Goal: Task Accomplishment & Management: Manage account settings

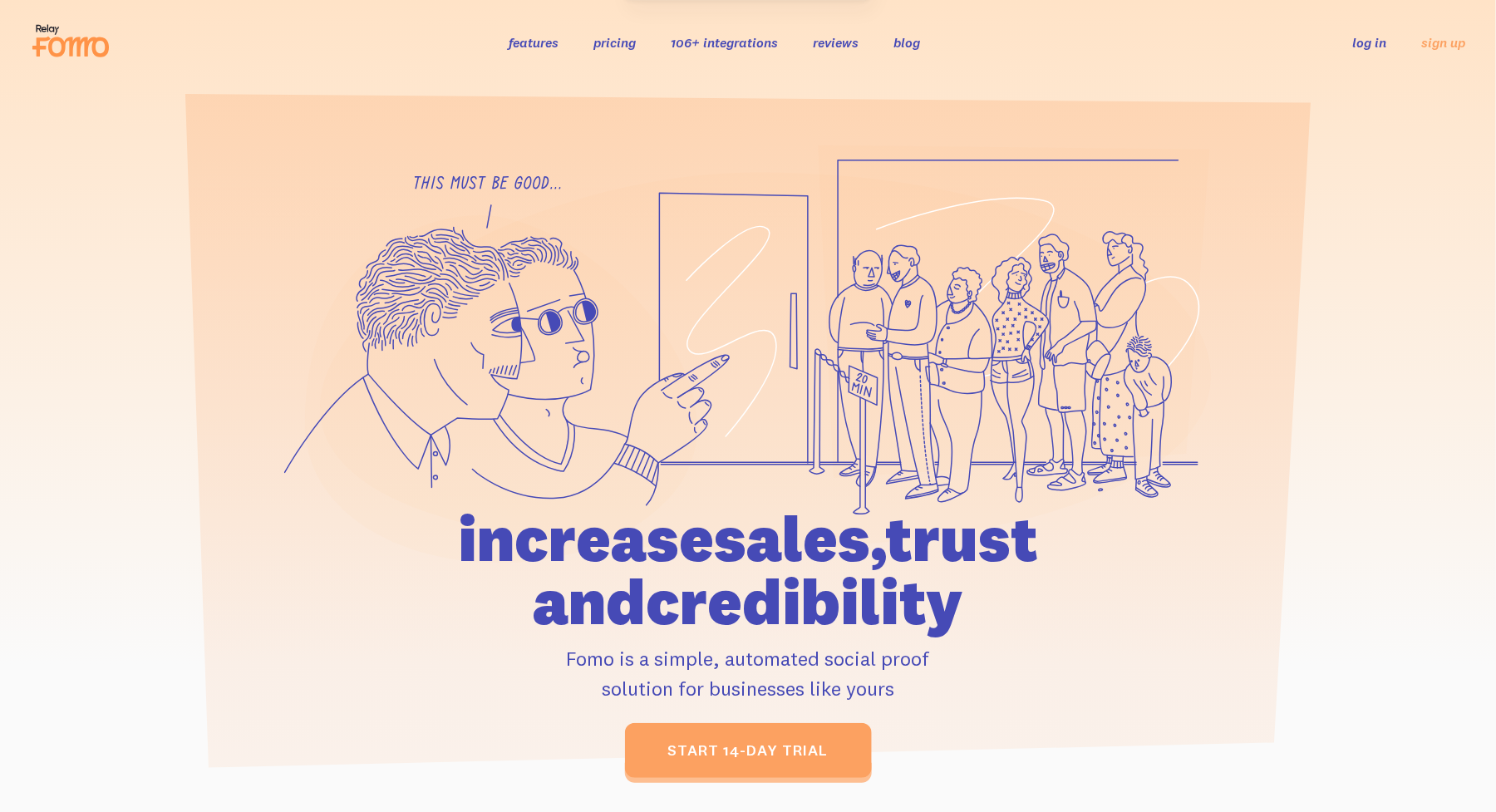
click at [1370, 41] on link "log in" at bounding box center [1370, 43] width 34 height 17
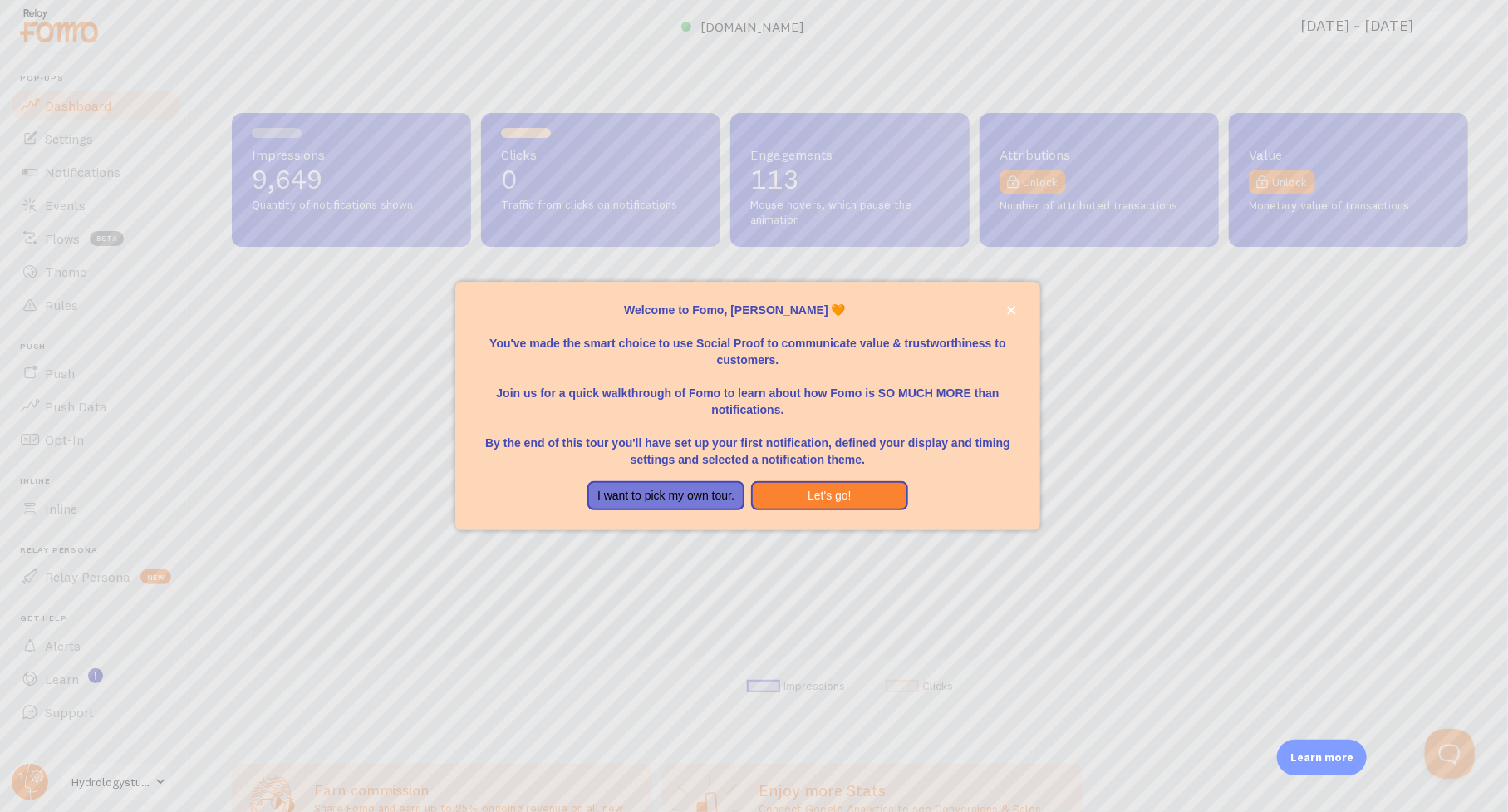
scroll to position [436, 1225]
click at [1016, 305] on button "close," at bounding box center [1011, 310] width 17 height 17
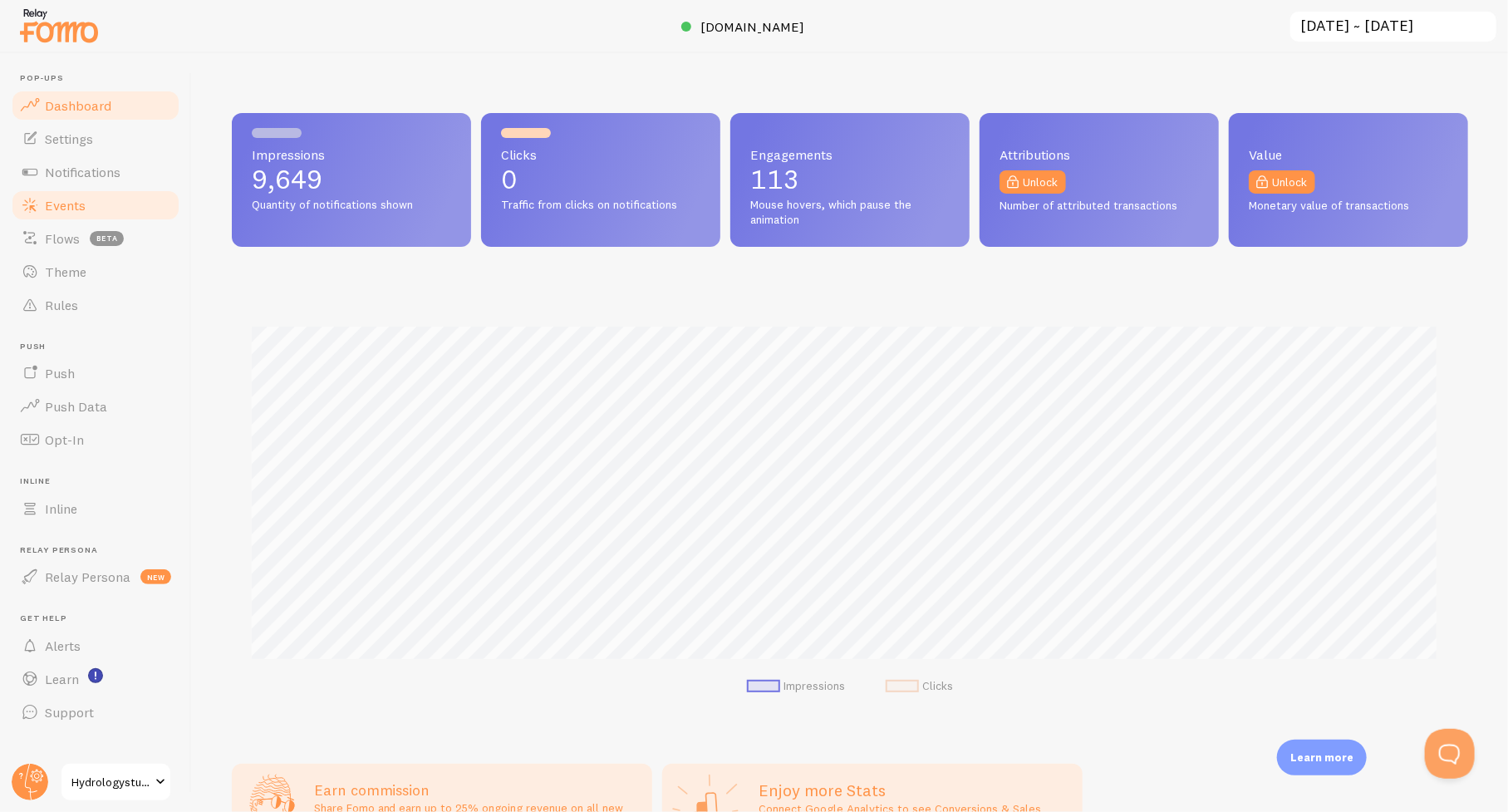
click at [54, 210] on span "Events" at bounding box center [64, 206] width 41 height 17
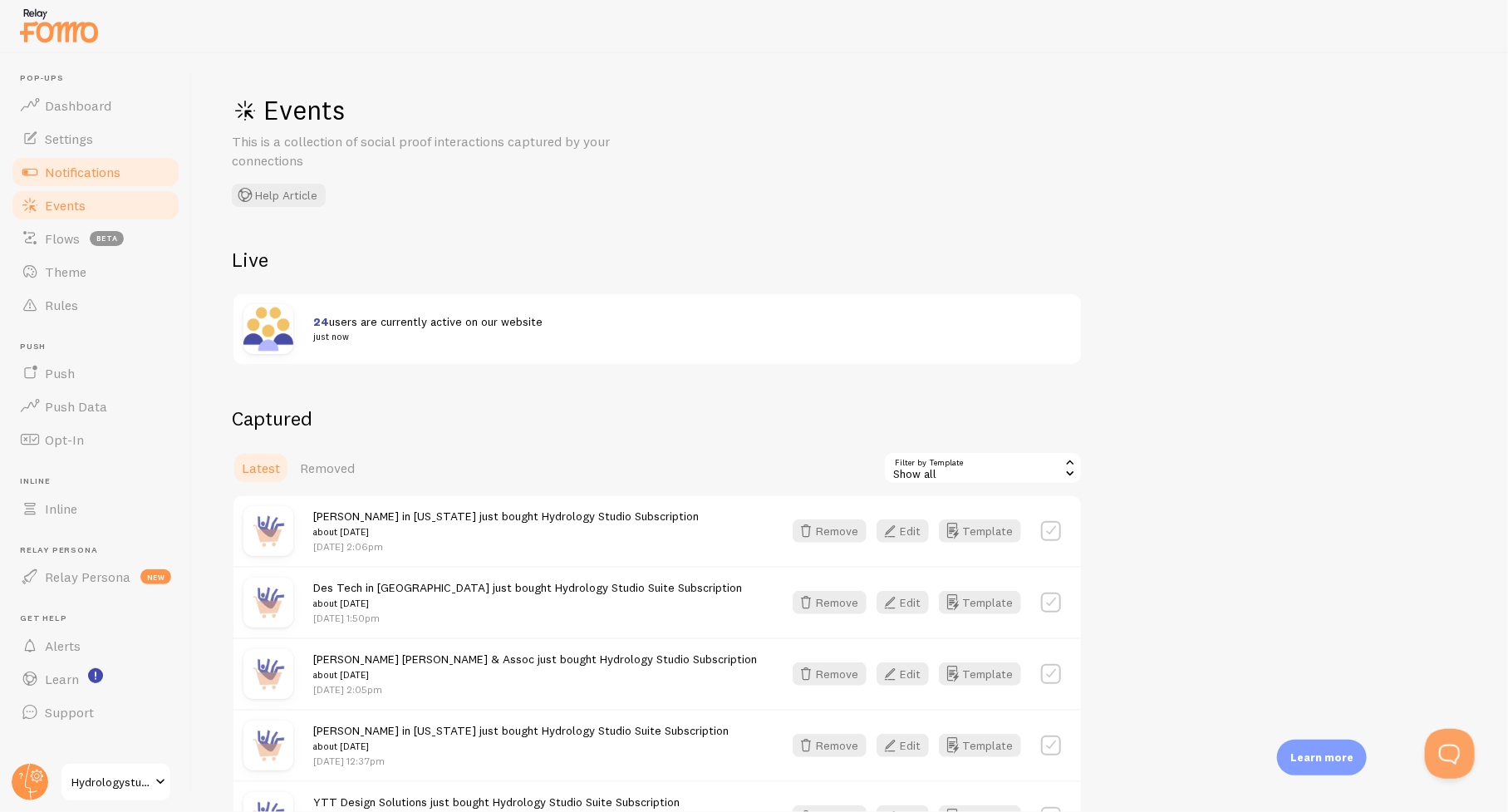
click at [78, 171] on span "Notifications" at bounding box center [82, 172] width 76 height 17
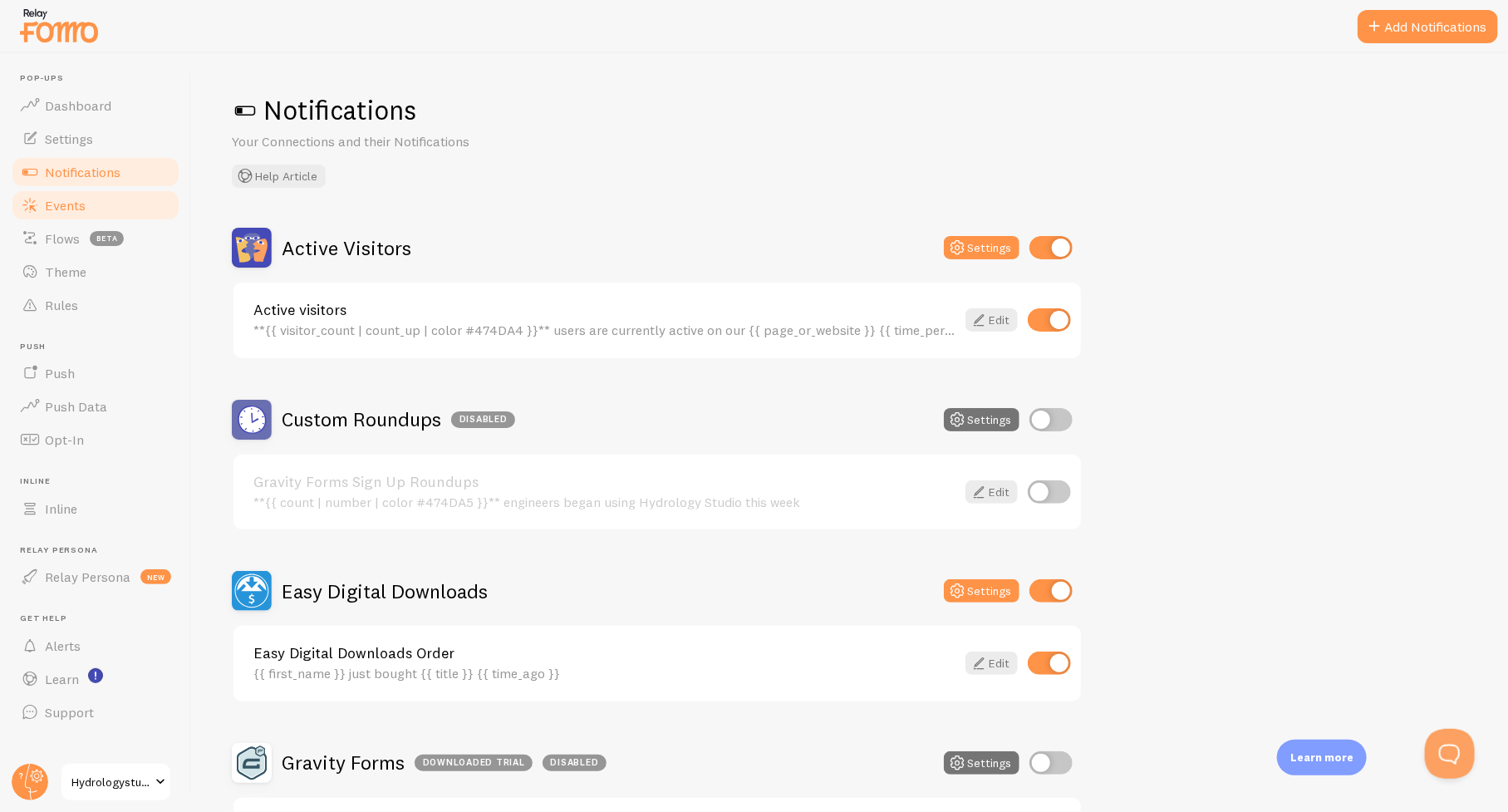
click at [67, 208] on span "Events" at bounding box center [64, 206] width 41 height 17
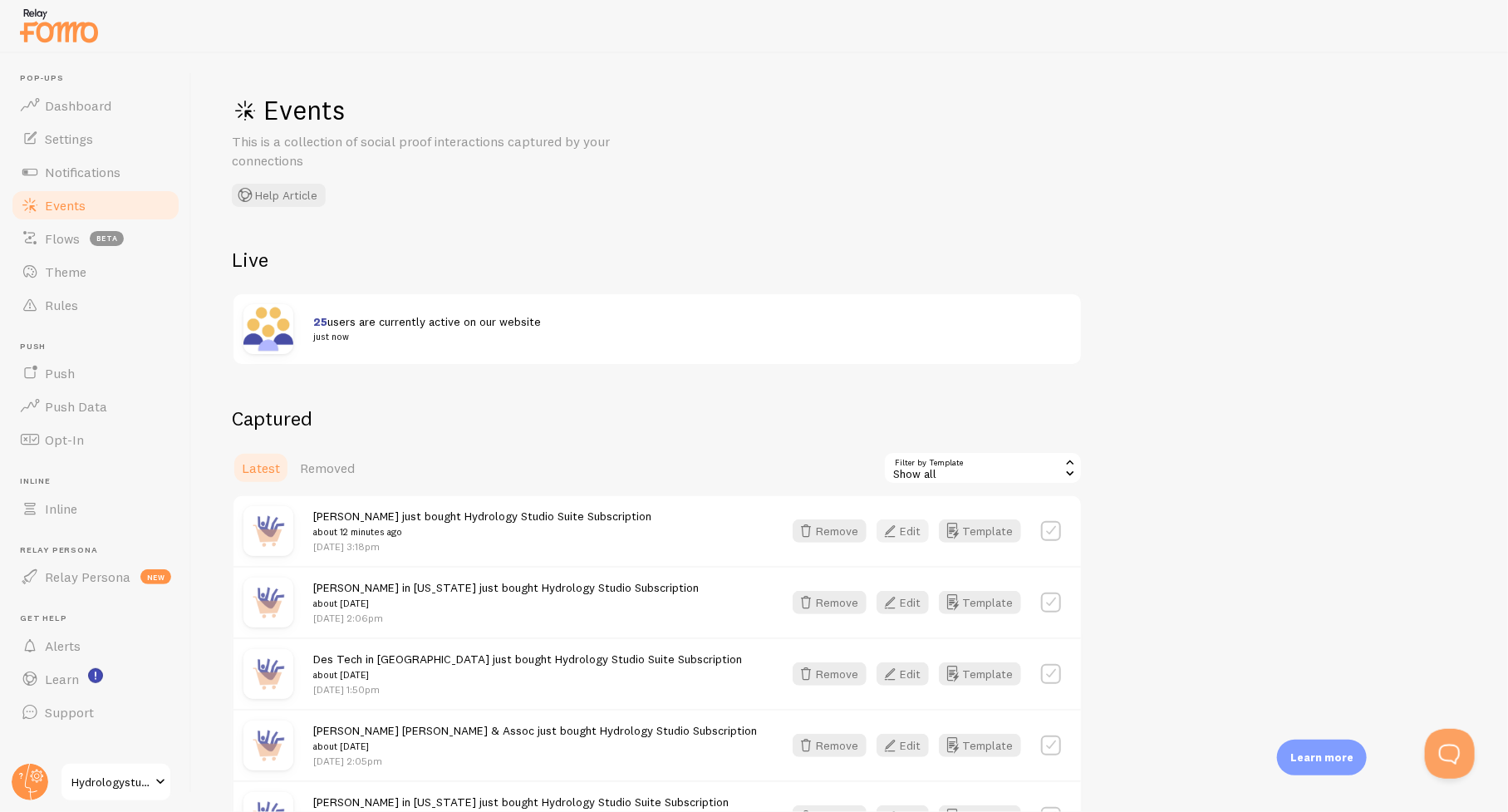
click at [912, 530] on button "Edit" at bounding box center [902, 531] width 52 height 24
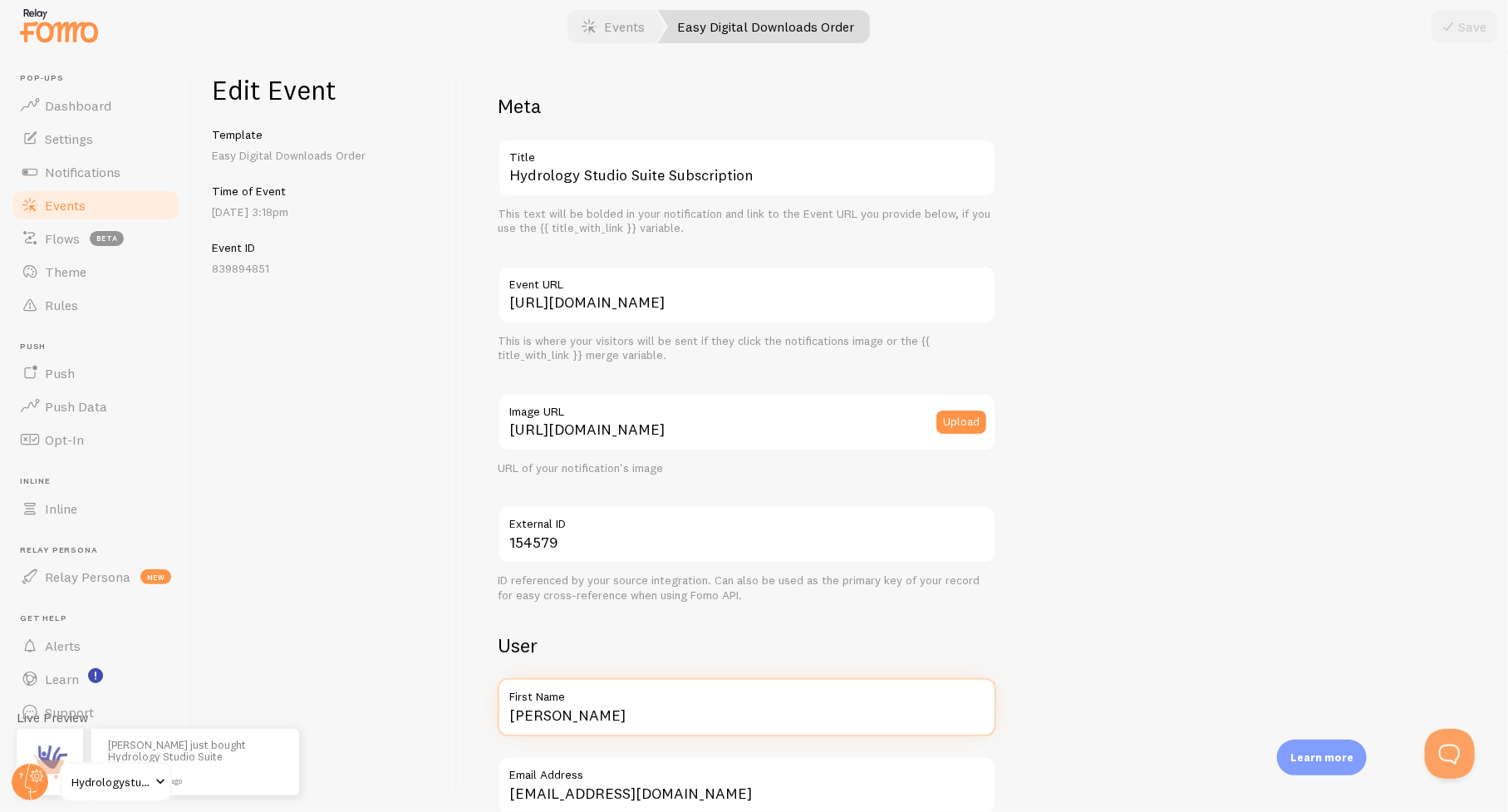
click at [642, 711] on input "[PERSON_NAME]" at bounding box center [747, 706] width 499 height 58
paste input "Engineers"
type input "[PERSON_NAME] Engineers"
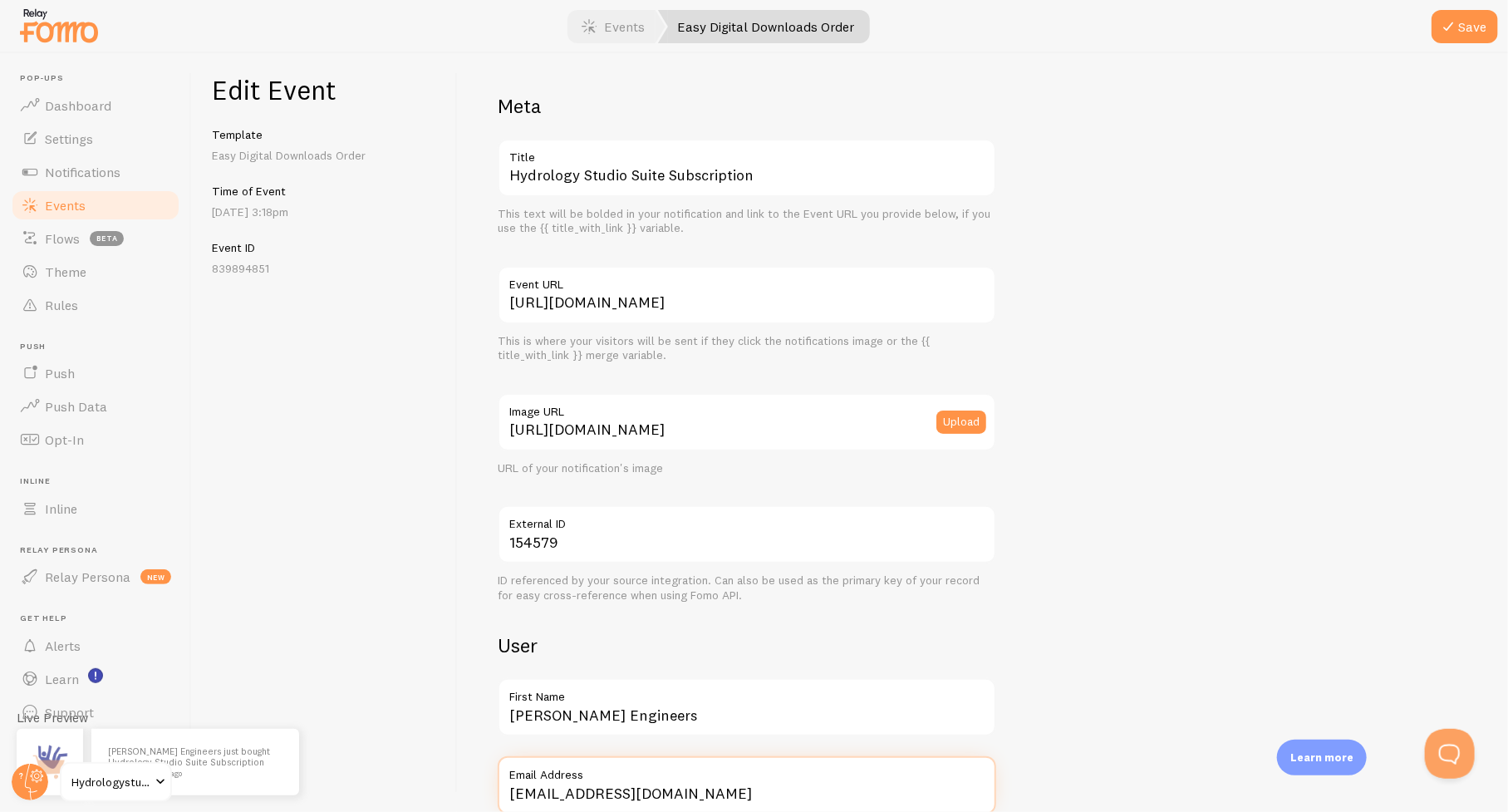
scroll to position [2, 0]
click at [1470, 27] on button "Save" at bounding box center [1465, 27] width 66 height 33
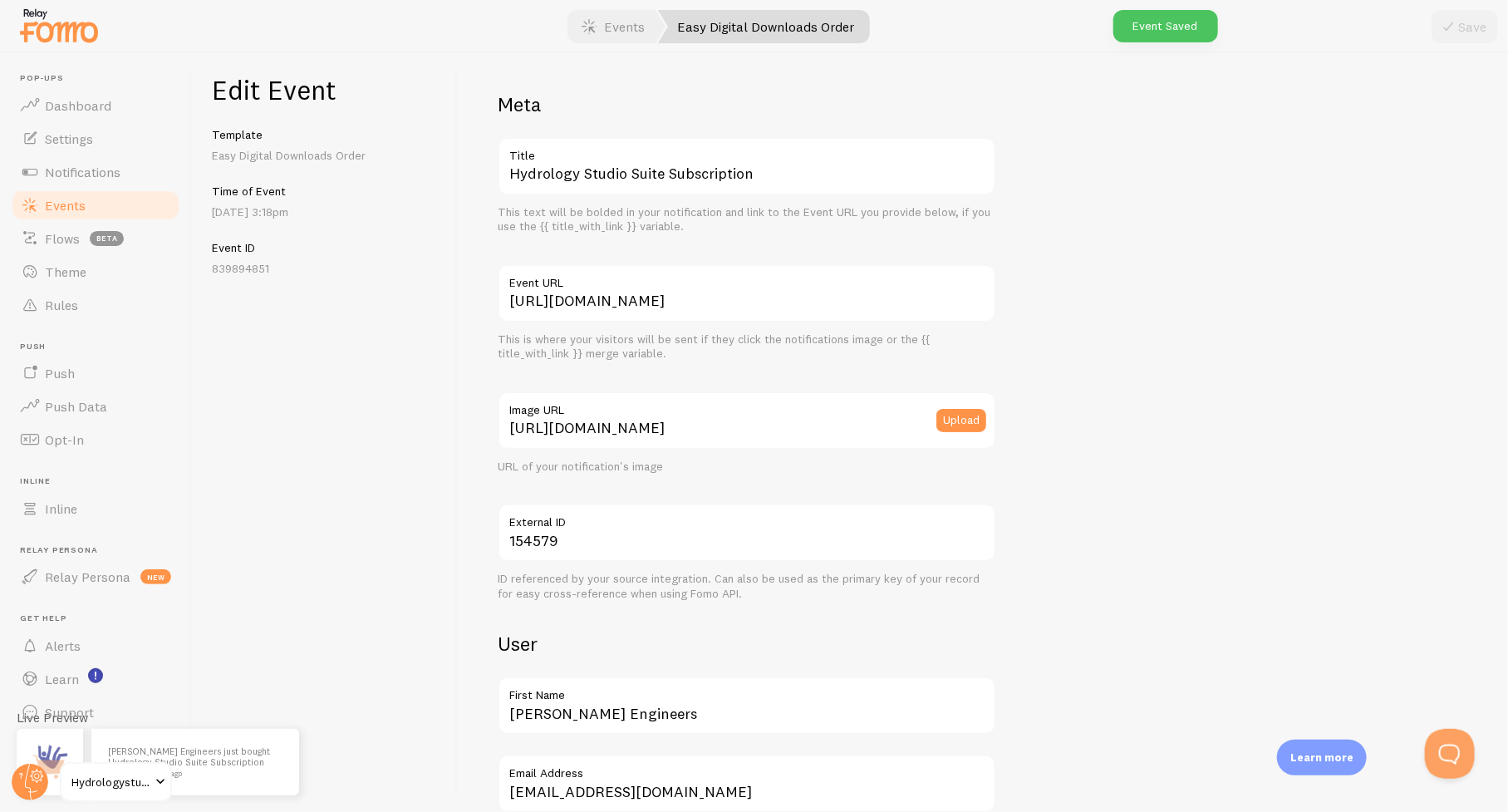
click at [71, 201] on span "Events" at bounding box center [64, 206] width 41 height 17
